Goal: Find specific page/section: Find specific page/section

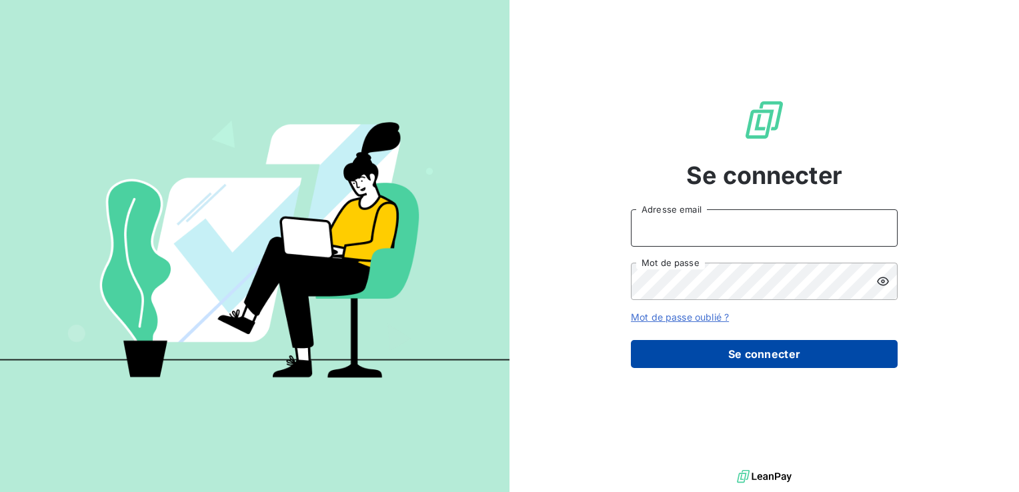
type input "[EMAIL_ADDRESS][PERSON_NAME][DOMAIN_NAME]"
click at [793, 356] on button "Se connecter" at bounding box center [764, 354] width 267 height 28
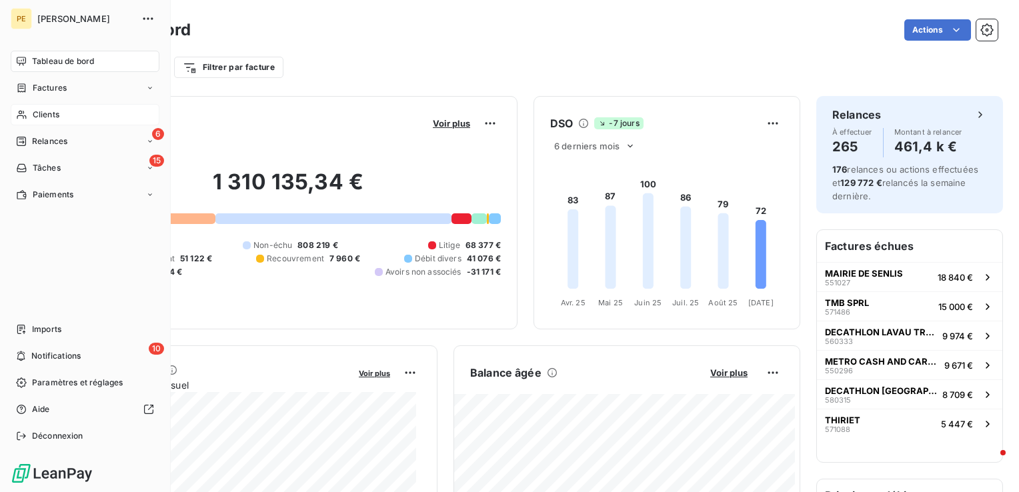
click at [45, 111] on span "Clients" at bounding box center [46, 115] width 27 height 12
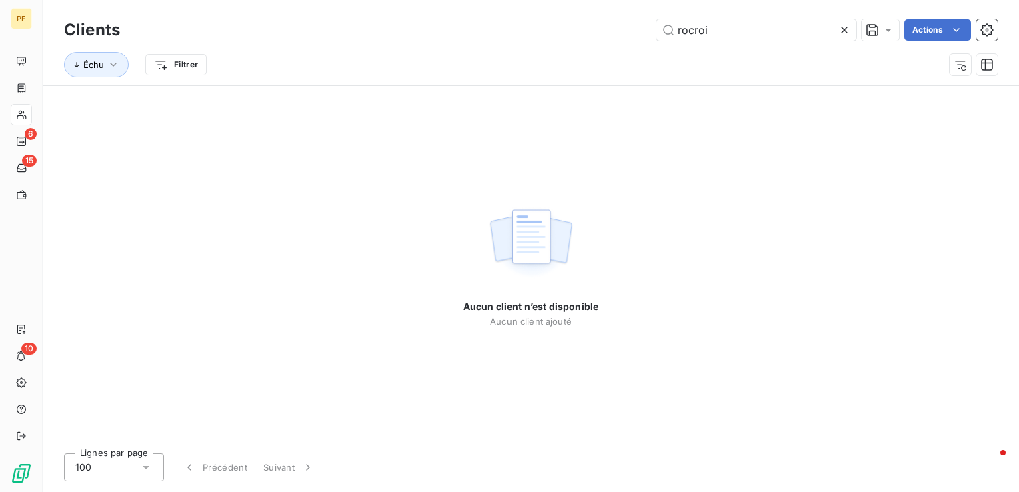
type input "rocroi"
click at [843, 27] on icon at bounding box center [843, 29] width 13 height 13
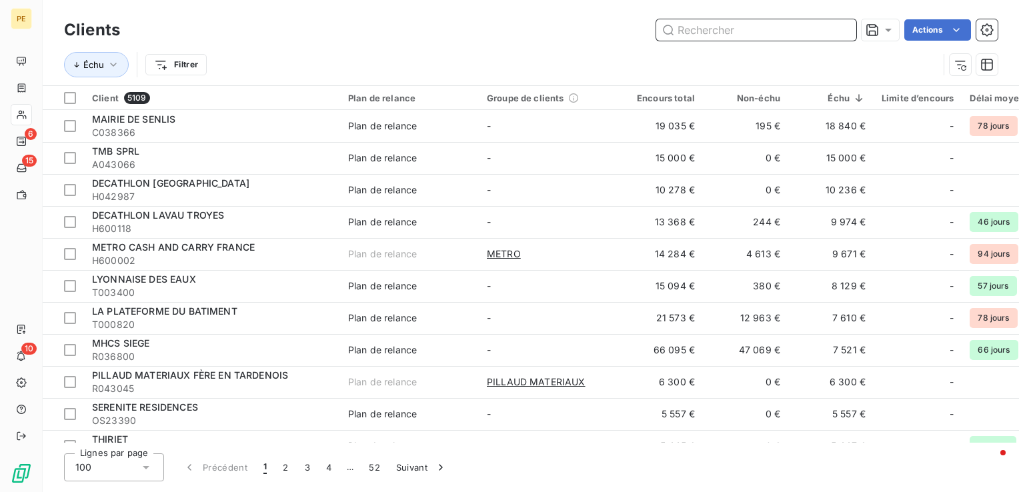
click at [713, 23] on input "text" at bounding box center [756, 29] width 200 height 21
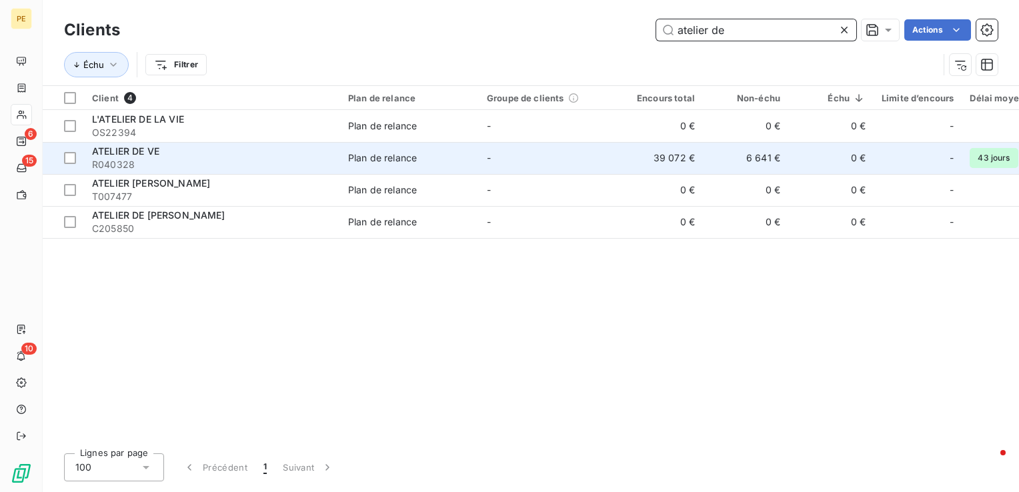
type input "atelier de"
click at [173, 151] on div "ATELIER DE VE" at bounding box center [212, 151] width 240 height 13
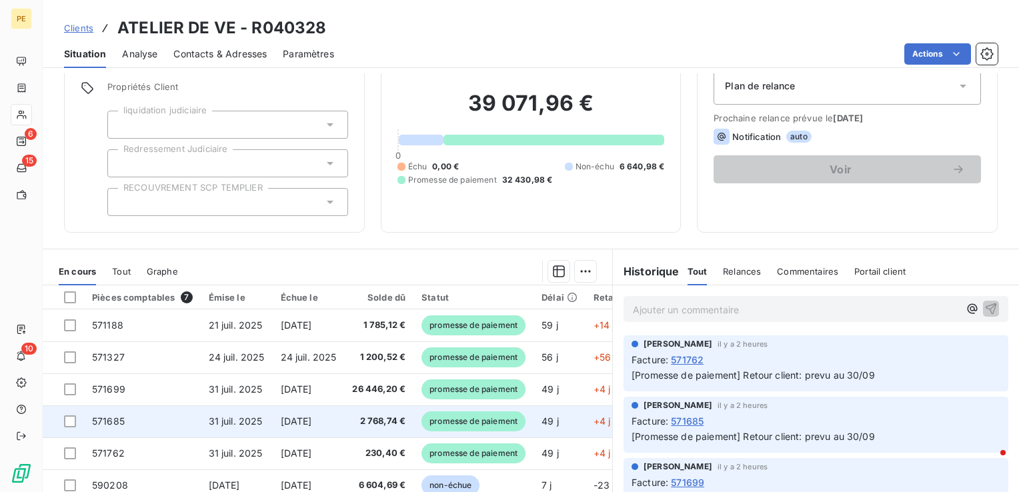
scroll to position [144, 0]
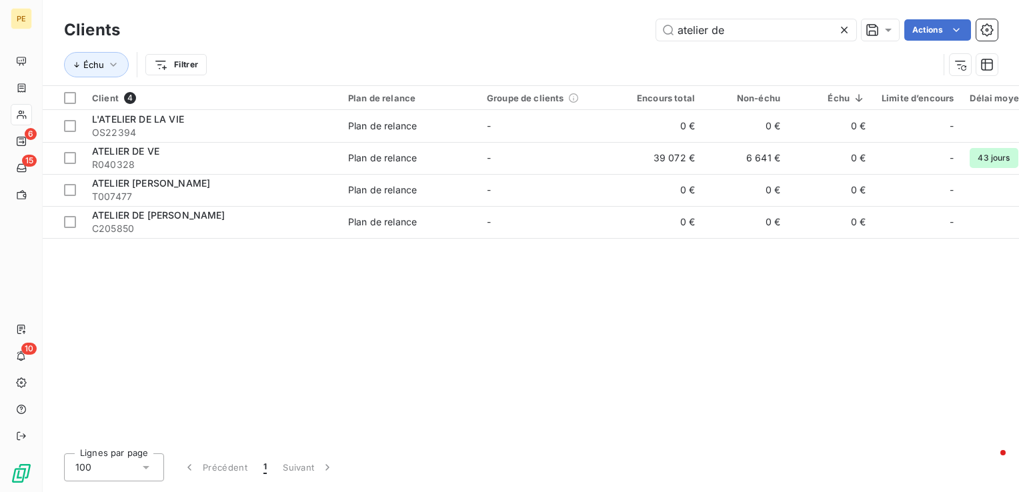
drag, startPoint x: 727, startPoint y: 31, endPoint x: 579, endPoint y: 25, distance: 148.8
click at [579, 25] on div "atelier de Actions" at bounding box center [566, 29] width 861 height 21
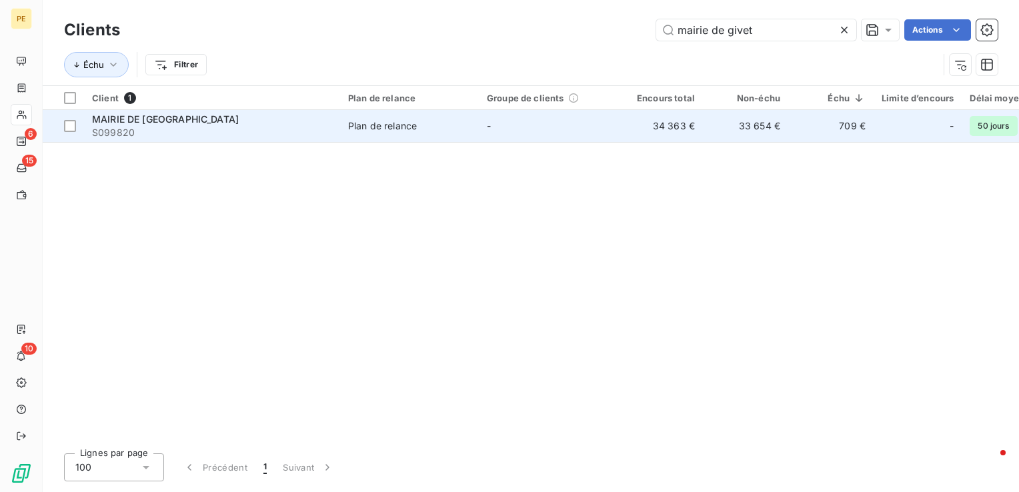
type input "mairie de givet"
click at [688, 127] on td "34 363 €" at bounding box center [659, 126] width 85 height 32
